Goal: Information Seeking & Learning: Learn about a topic

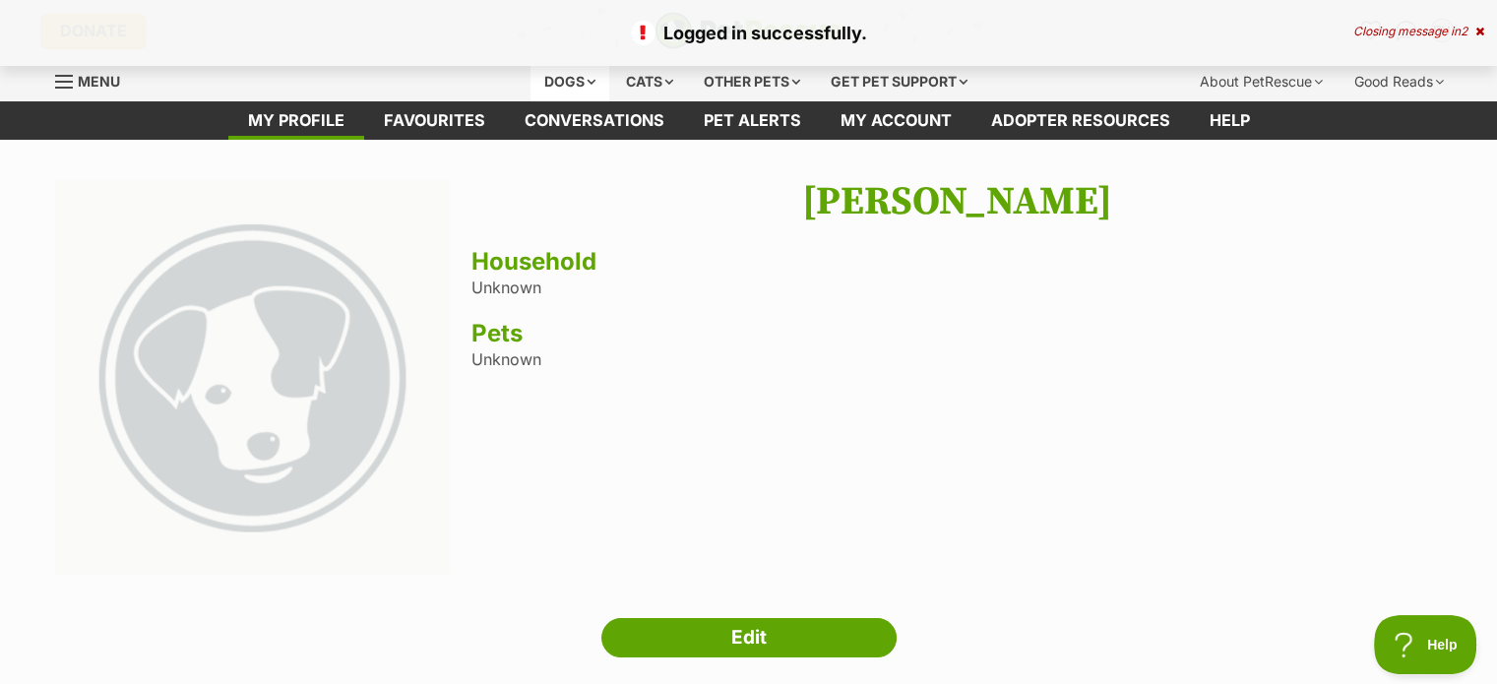
click at [574, 79] on div "Dogs" at bounding box center [570, 81] width 79 height 39
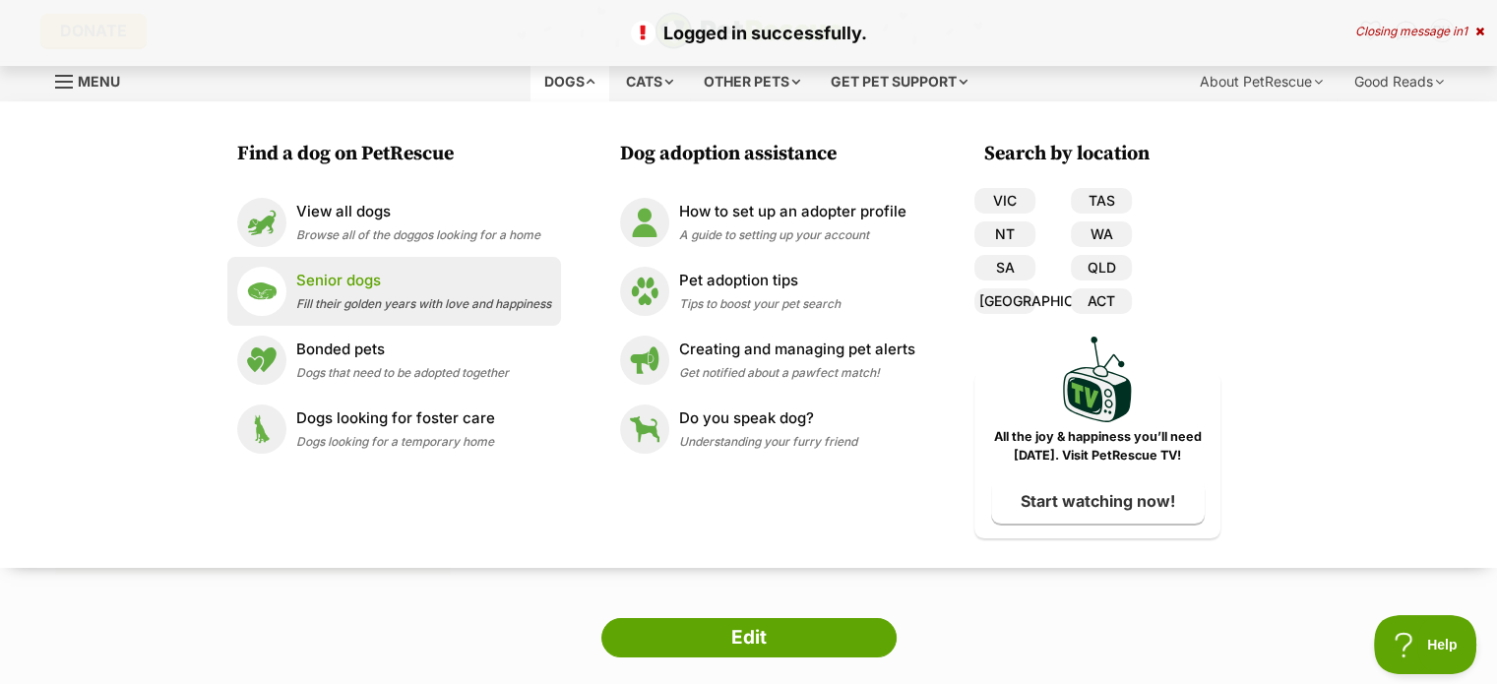
click at [335, 280] on img at bounding box center [253, 377] width 396 height 396
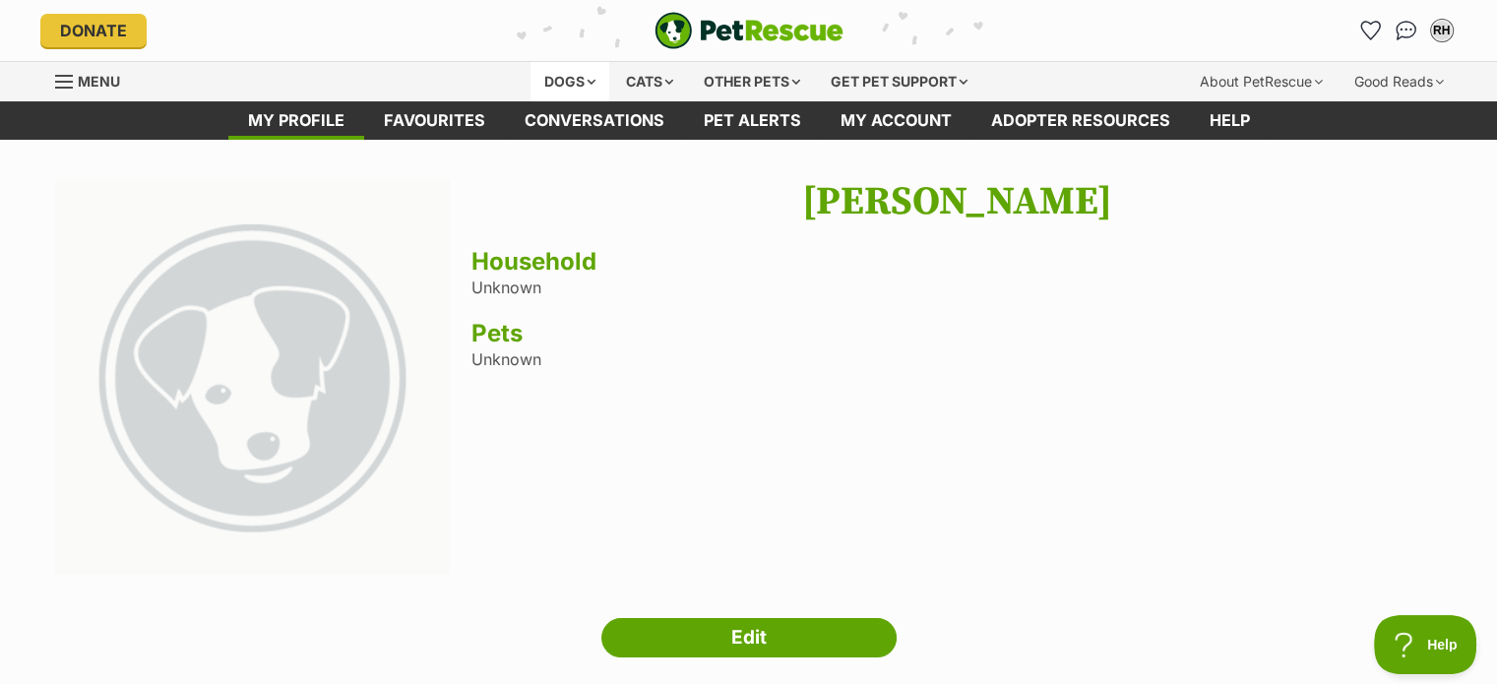
click at [564, 78] on div "Dogs" at bounding box center [570, 81] width 79 height 39
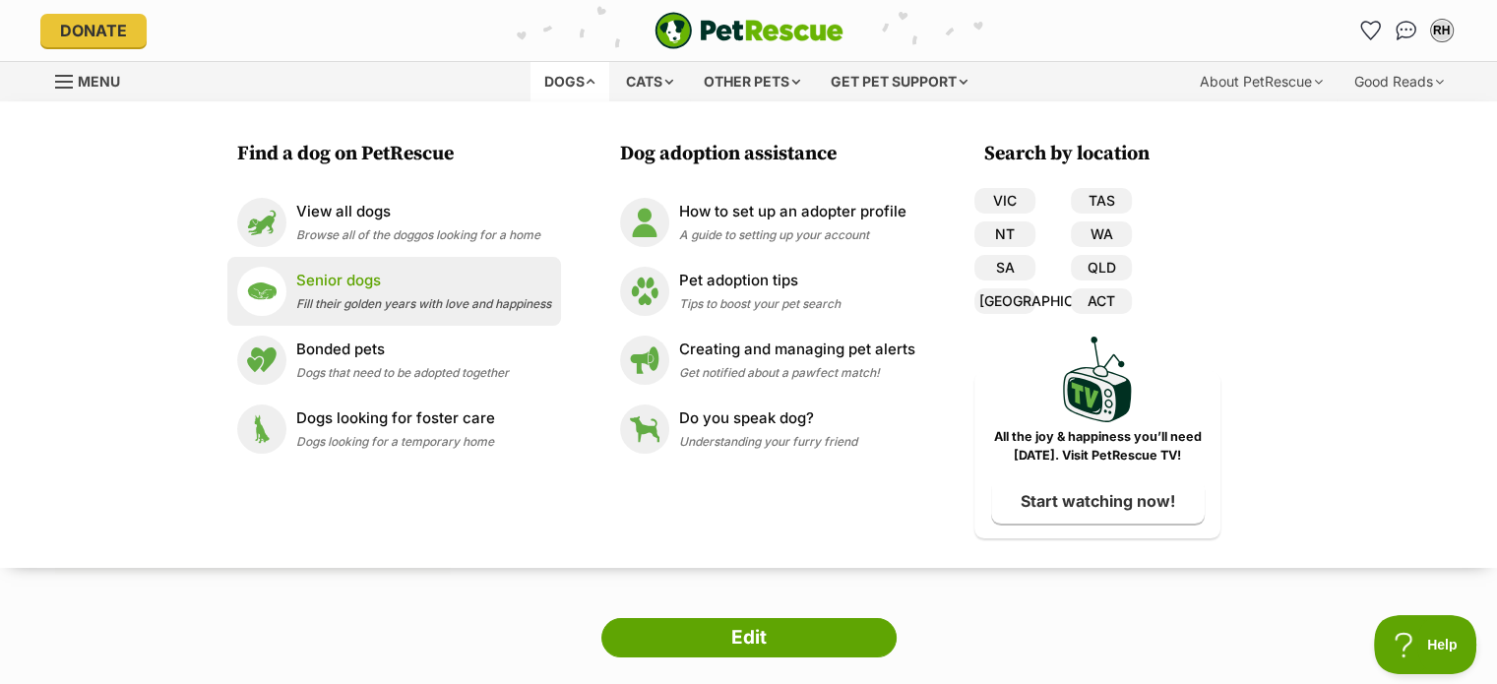
click at [354, 283] on p "Senior dogs" at bounding box center [423, 281] width 255 height 23
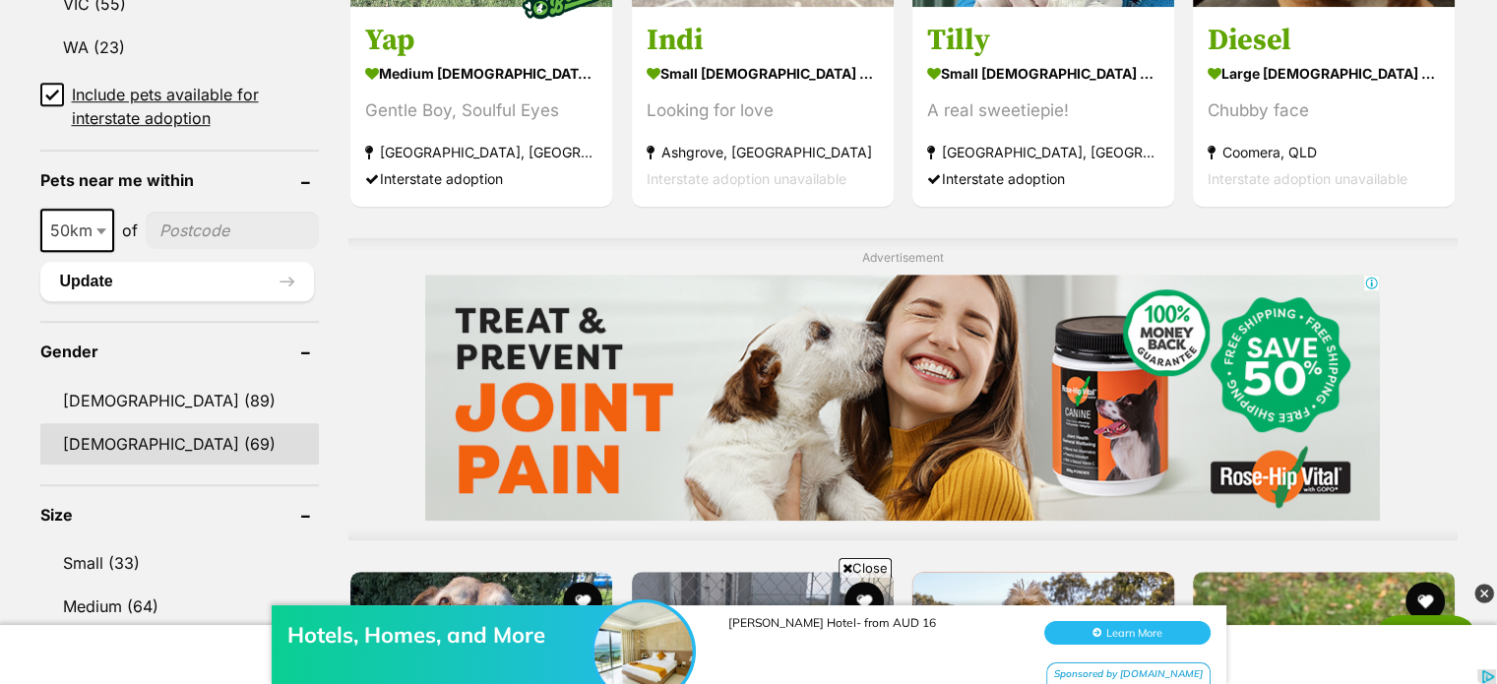
click at [98, 441] on link "[DEMOGRAPHIC_DATA] (69)" at bounding box center [180, 443] width 280 height 41
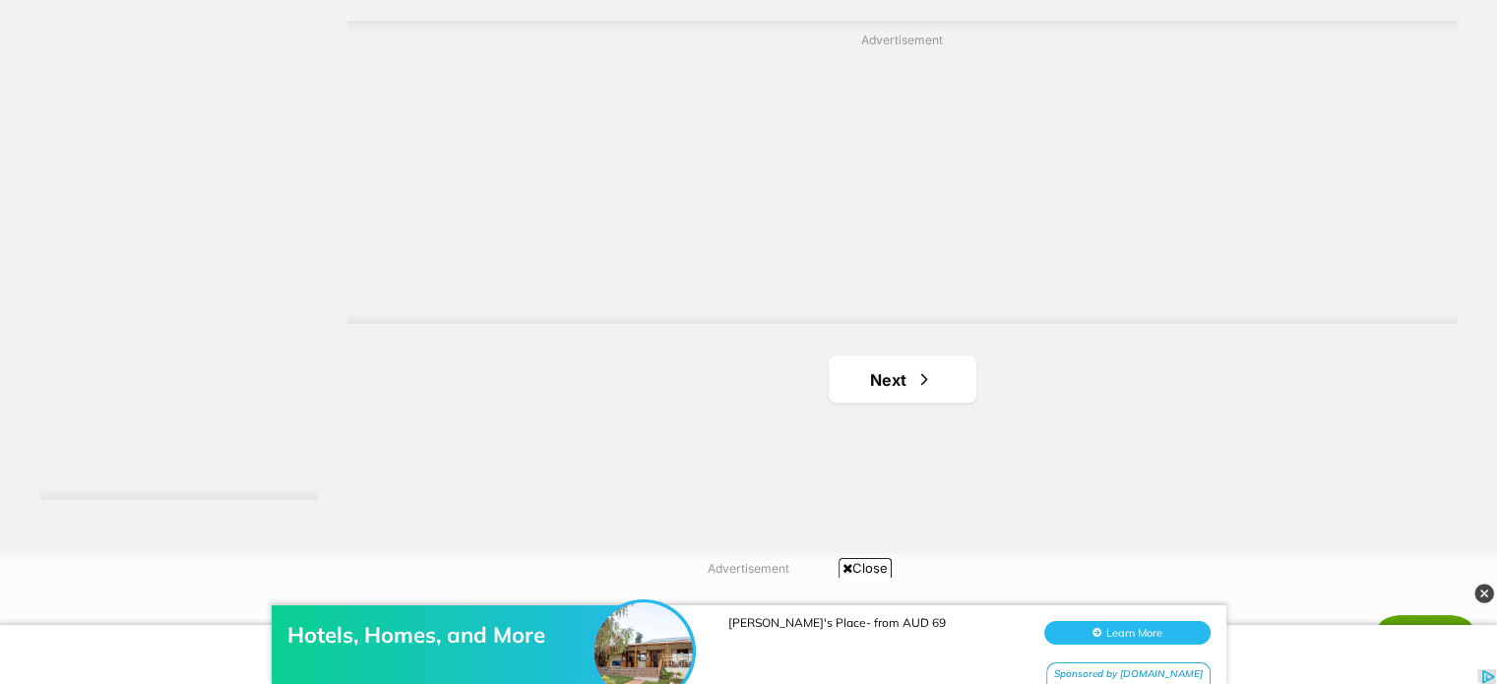
scroll to position [3544, 0]
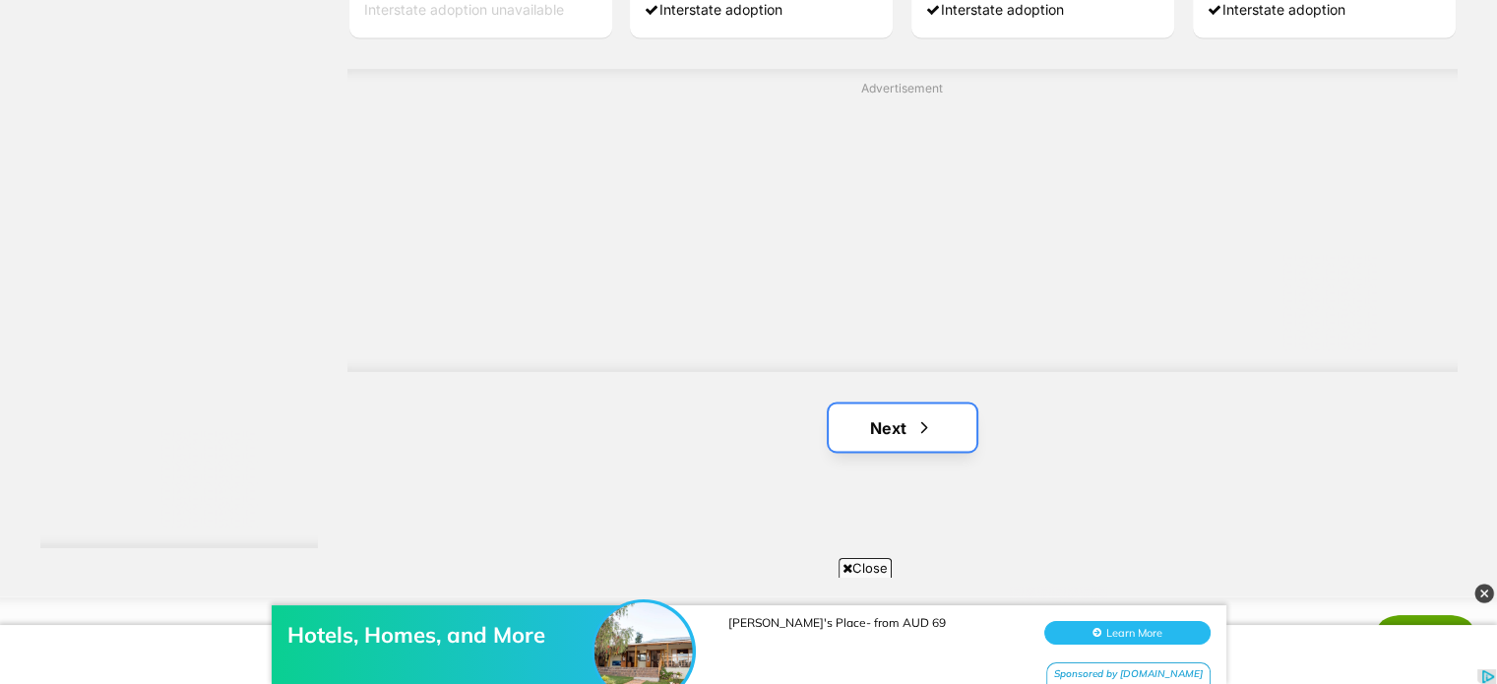
click at [906, 435] on link "Next" at bounding box center [903, 427] width 148 height 47
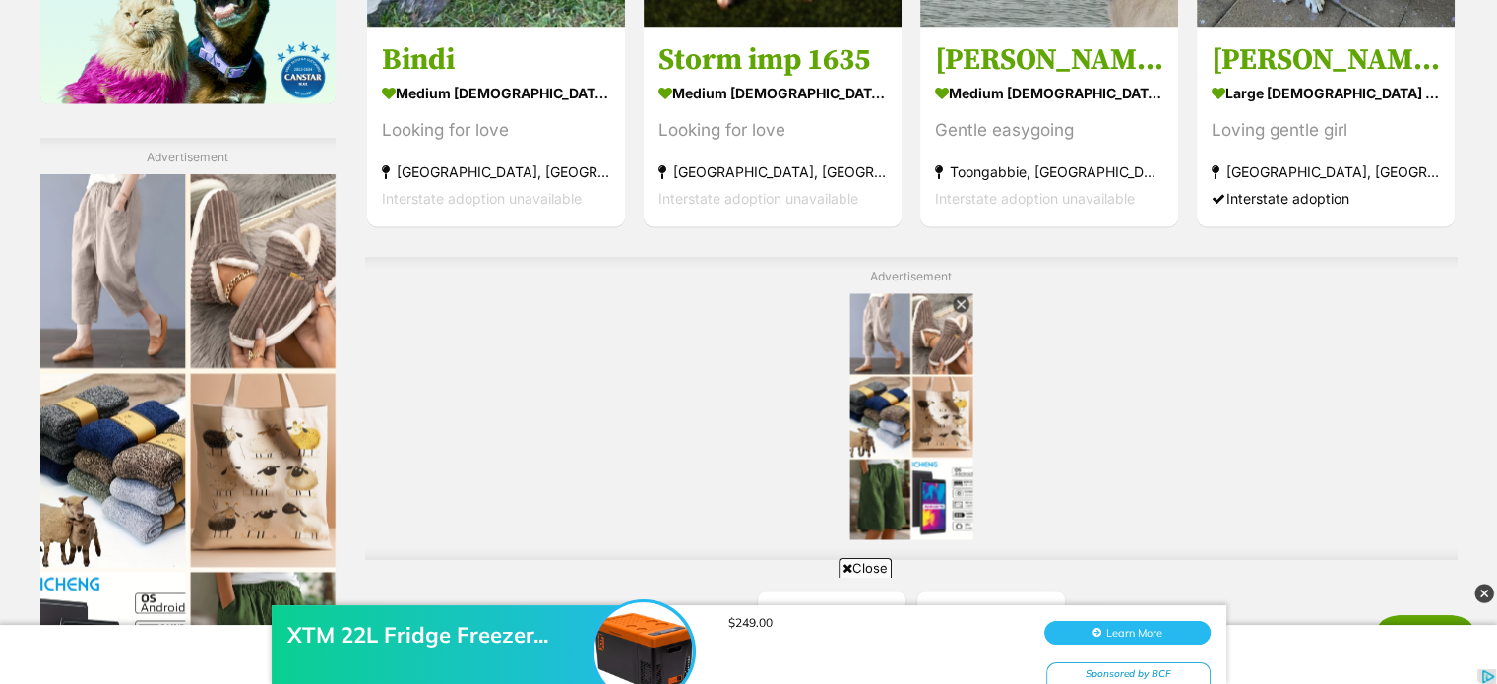
scroll to position [3544, 0]
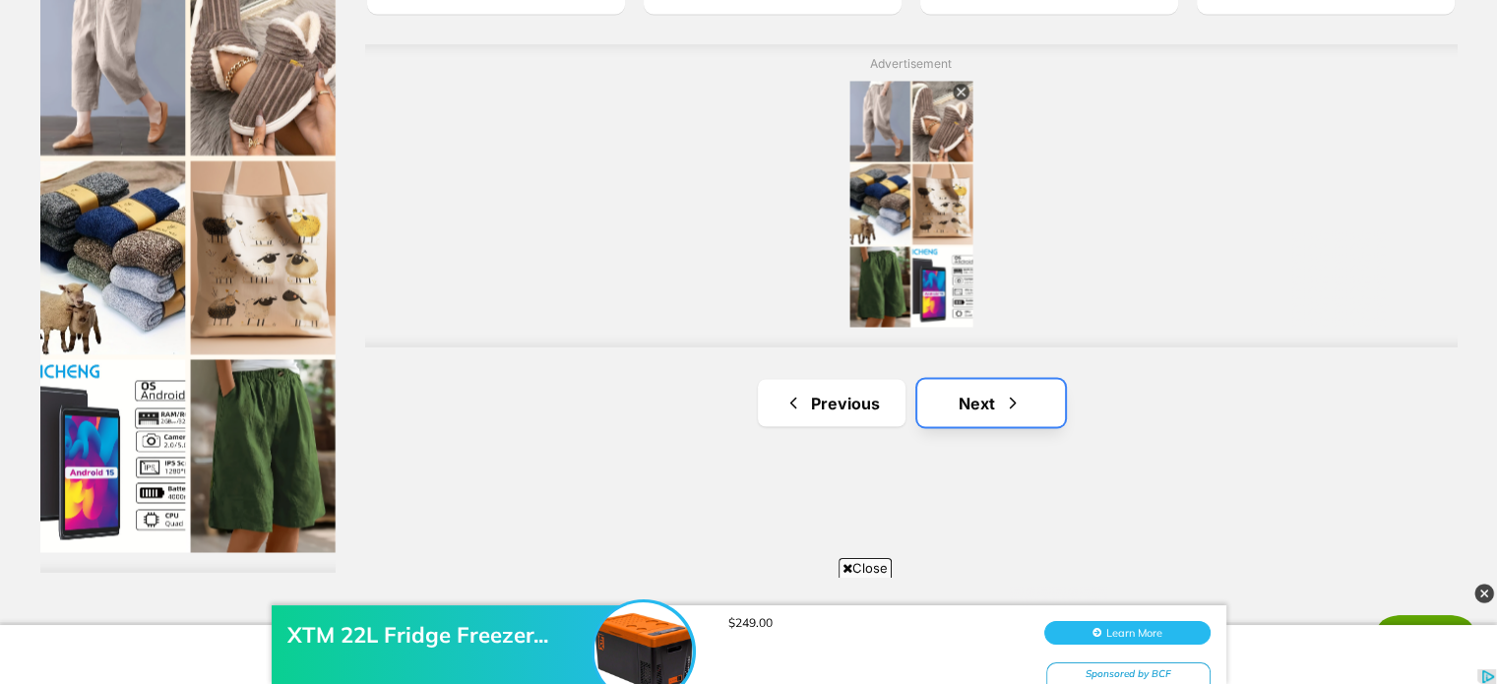
click at [976, 403] on link "Next" at bounding box center [992, 402] width 148 height 47
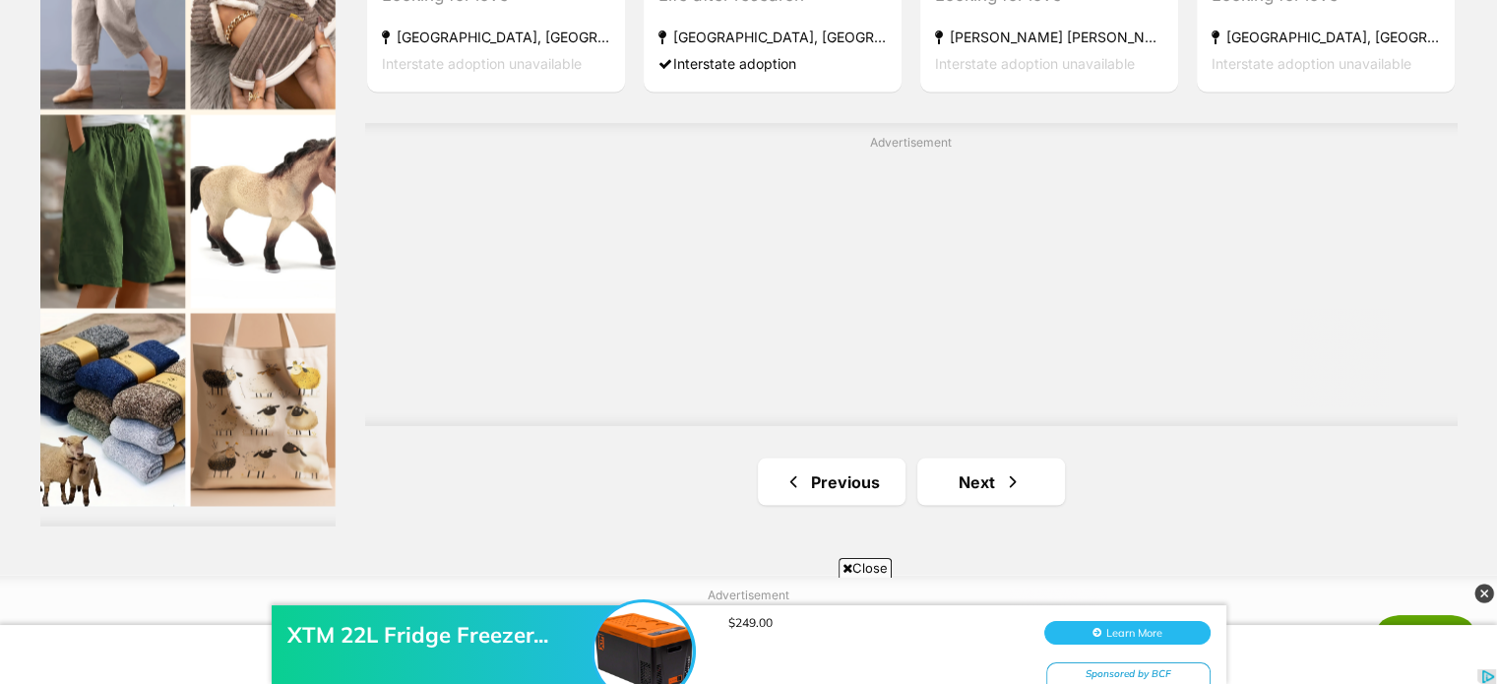
scroll to position [3741, 0]
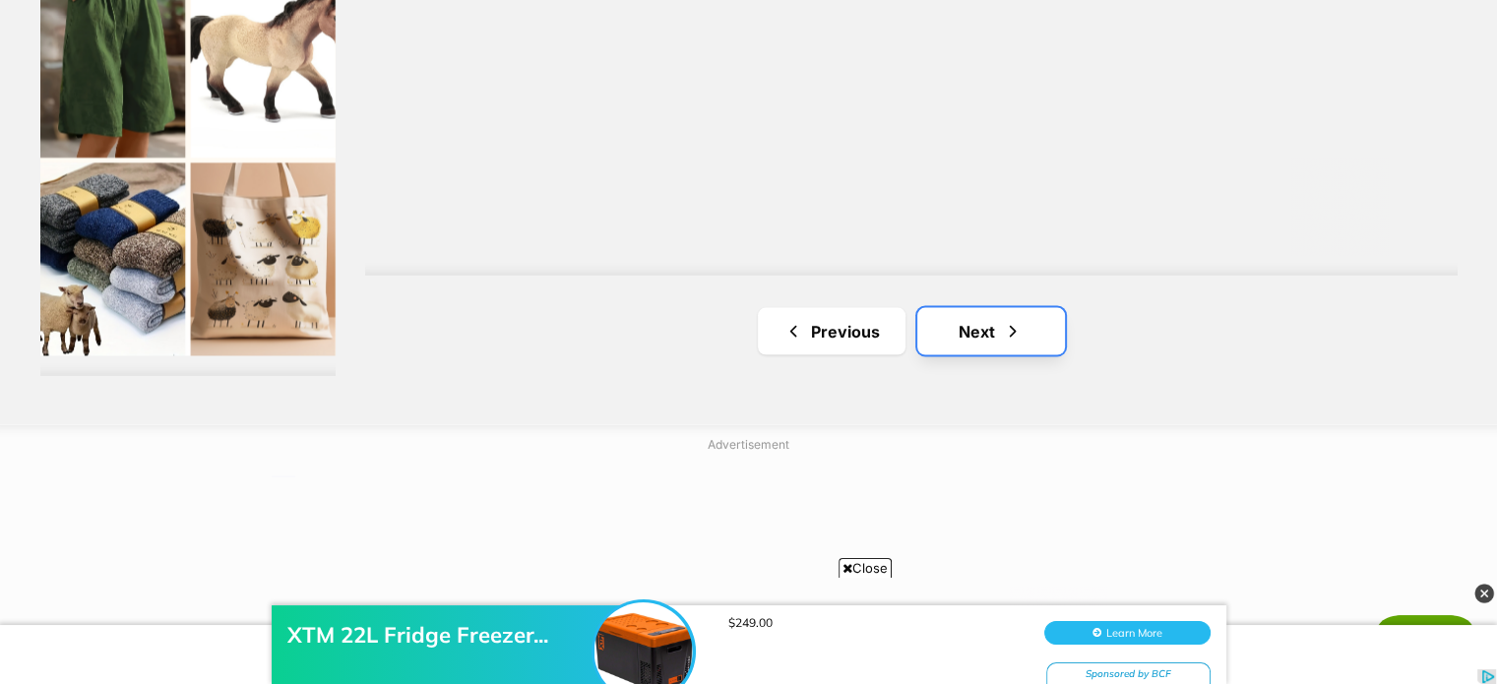
click at [984, 329] on link "Next" at bounding box center [992, 330] width 148 height 47
